Goal: Check status: Check status

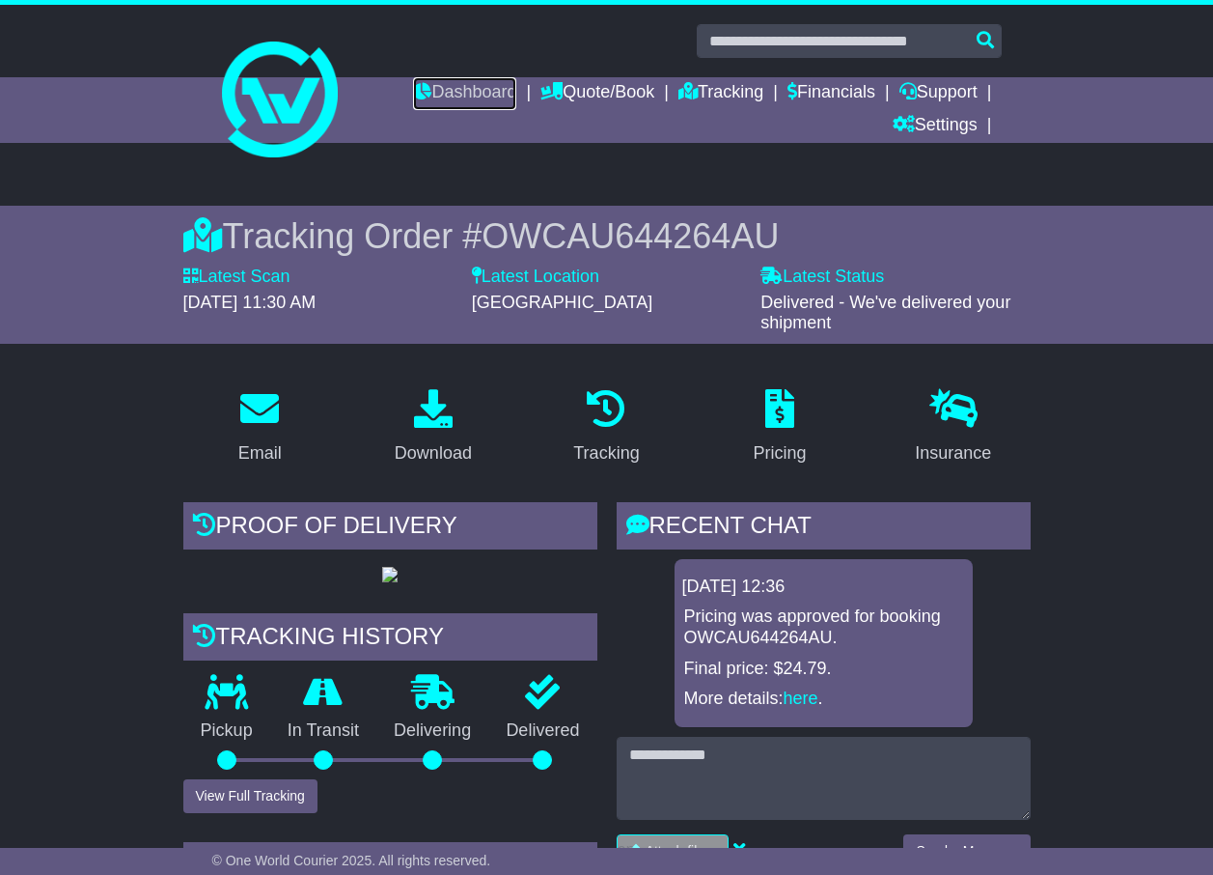
click at [454, 91] on link "Dashboard" at bounding box center [464, 93] width 103 height 33
click at [757, 97] on link "Tracking" at bounding box center [721, 93] width 85 height 33
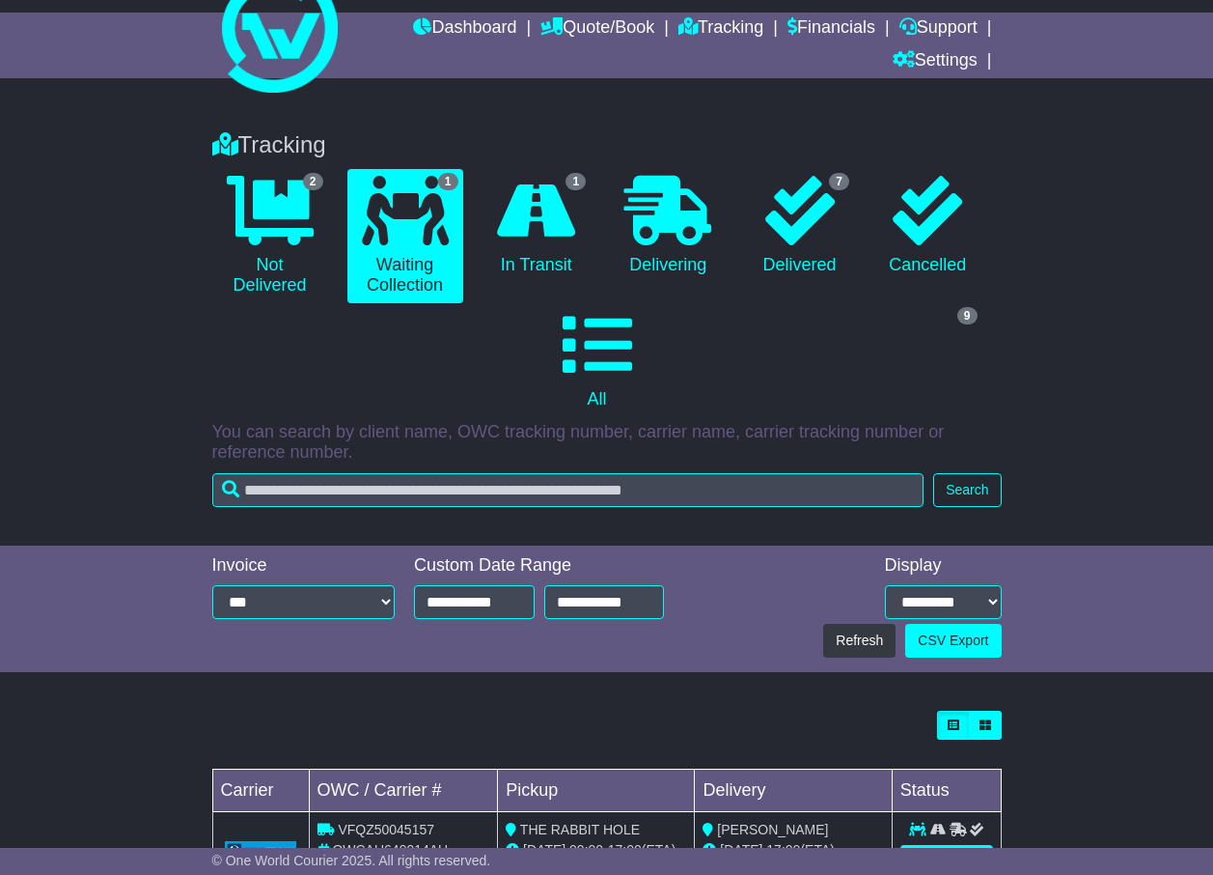
scroll to position [146, 0]
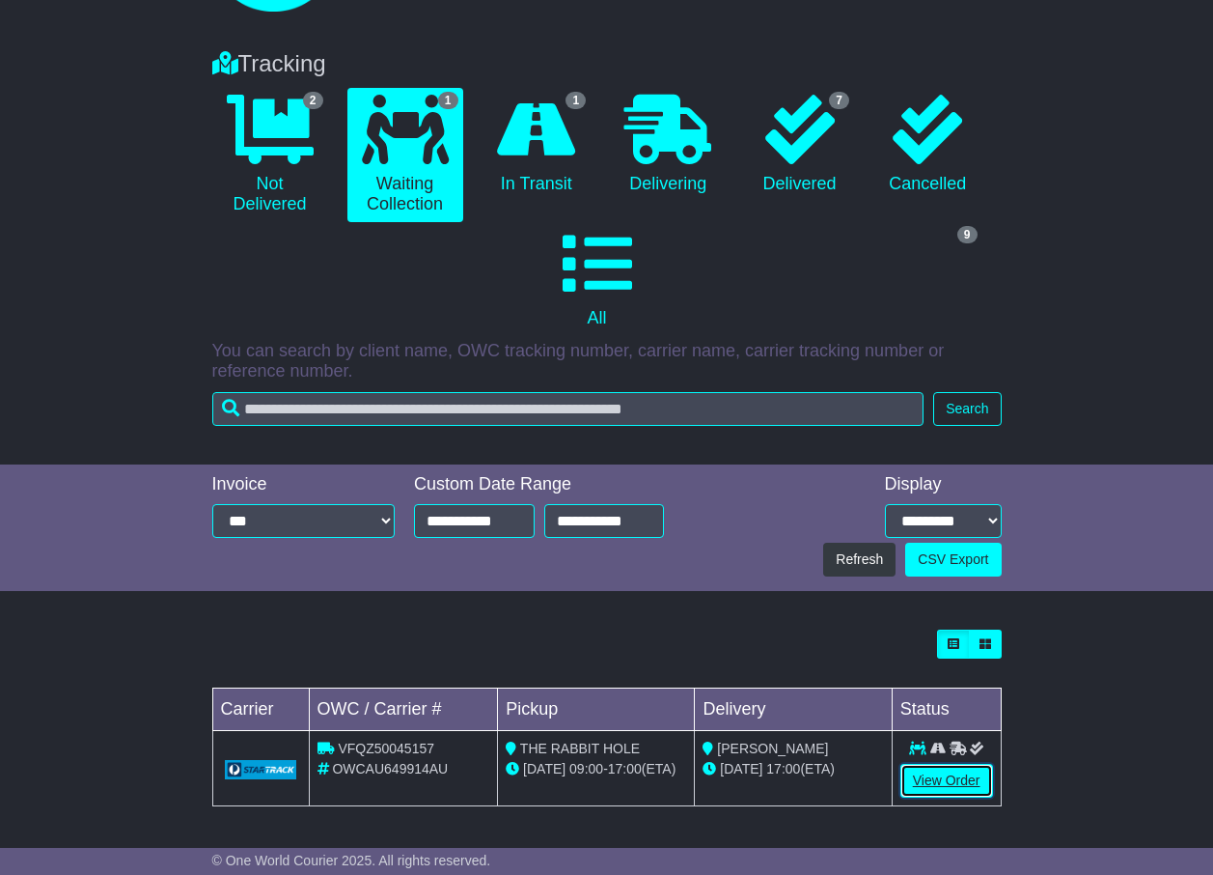
click at [951, 770] on link "View Order" at bounding box center [947, 781] width 93 height 34
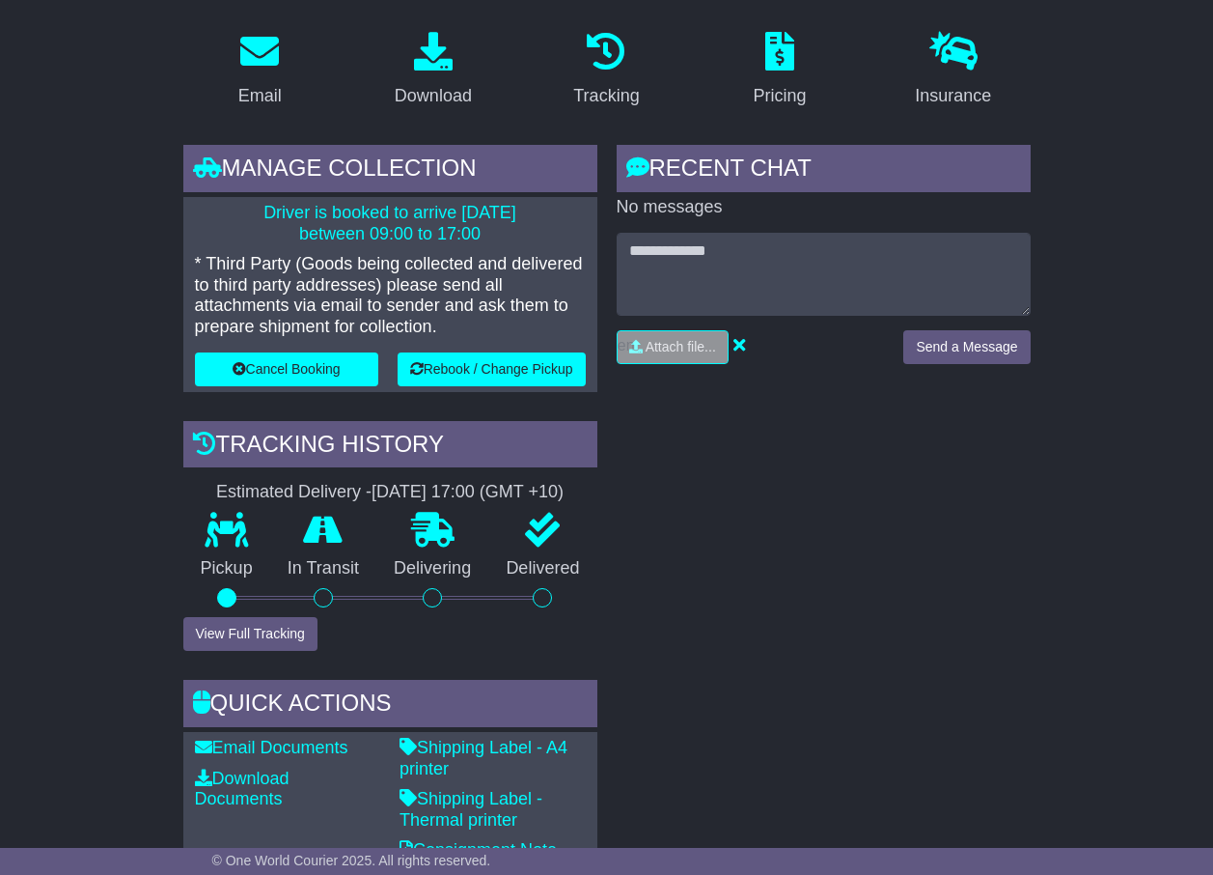
scroll to position [483, 0]
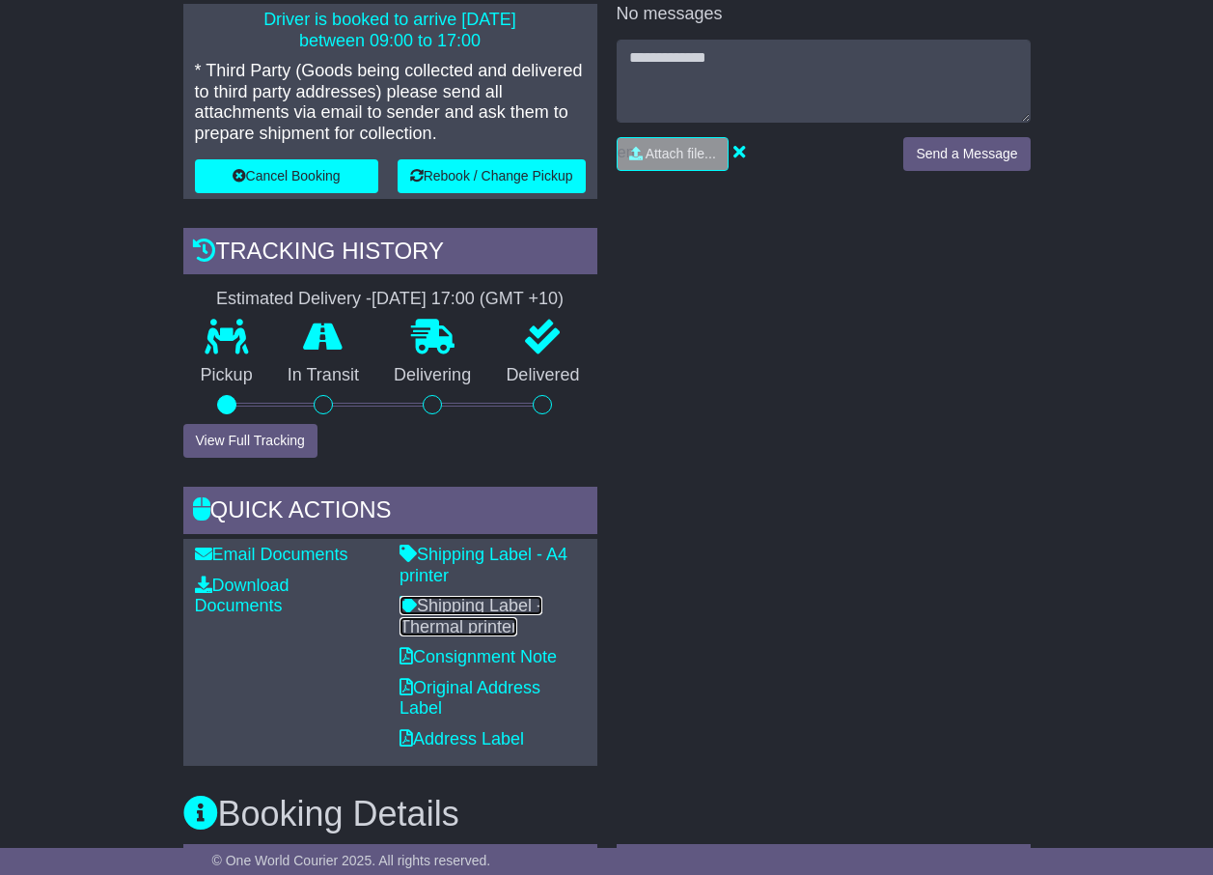
click at [477, 615] on link "Shipping Label - Thermal printer" at bounding box center [471, 616] width 143 height 41
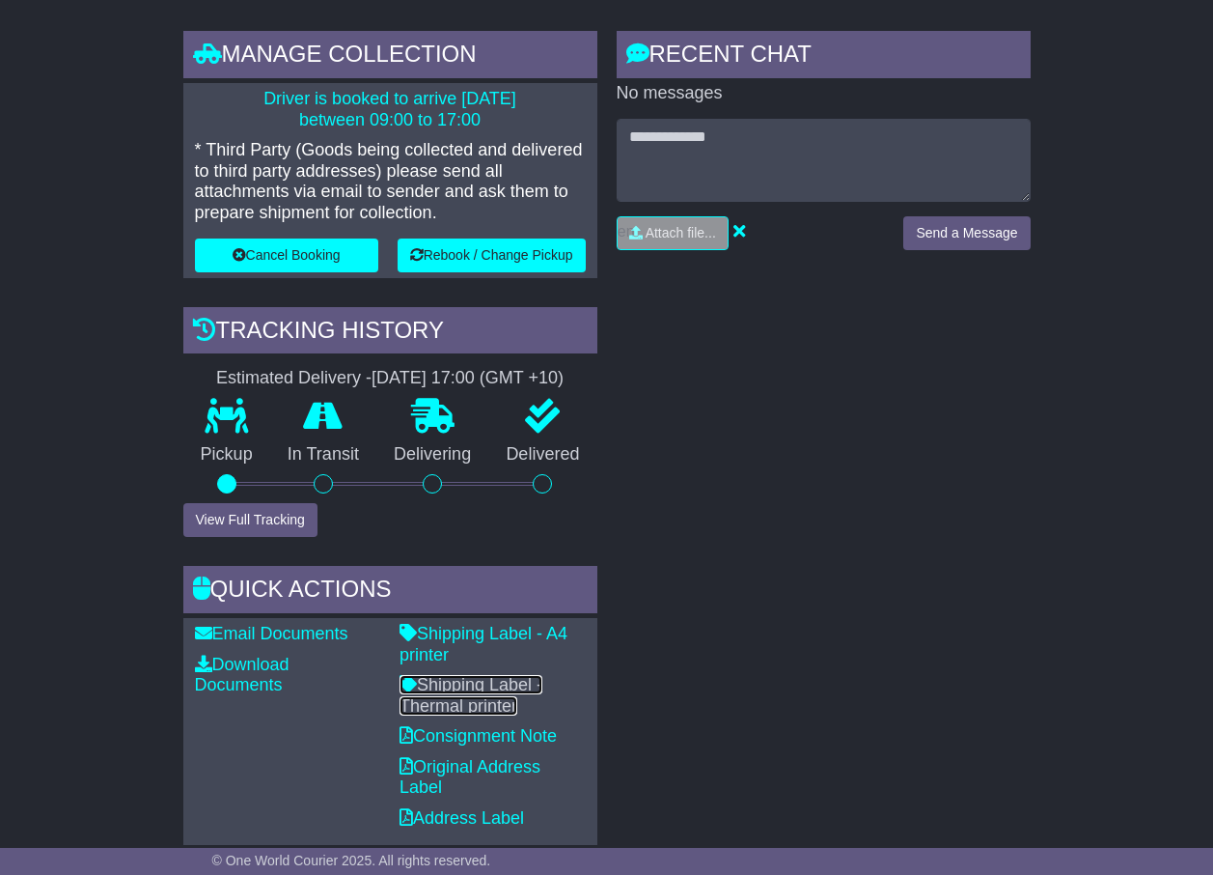
scroll to position [386, 0]
